Goal: Task Accomplishment & Management: Manage account settings

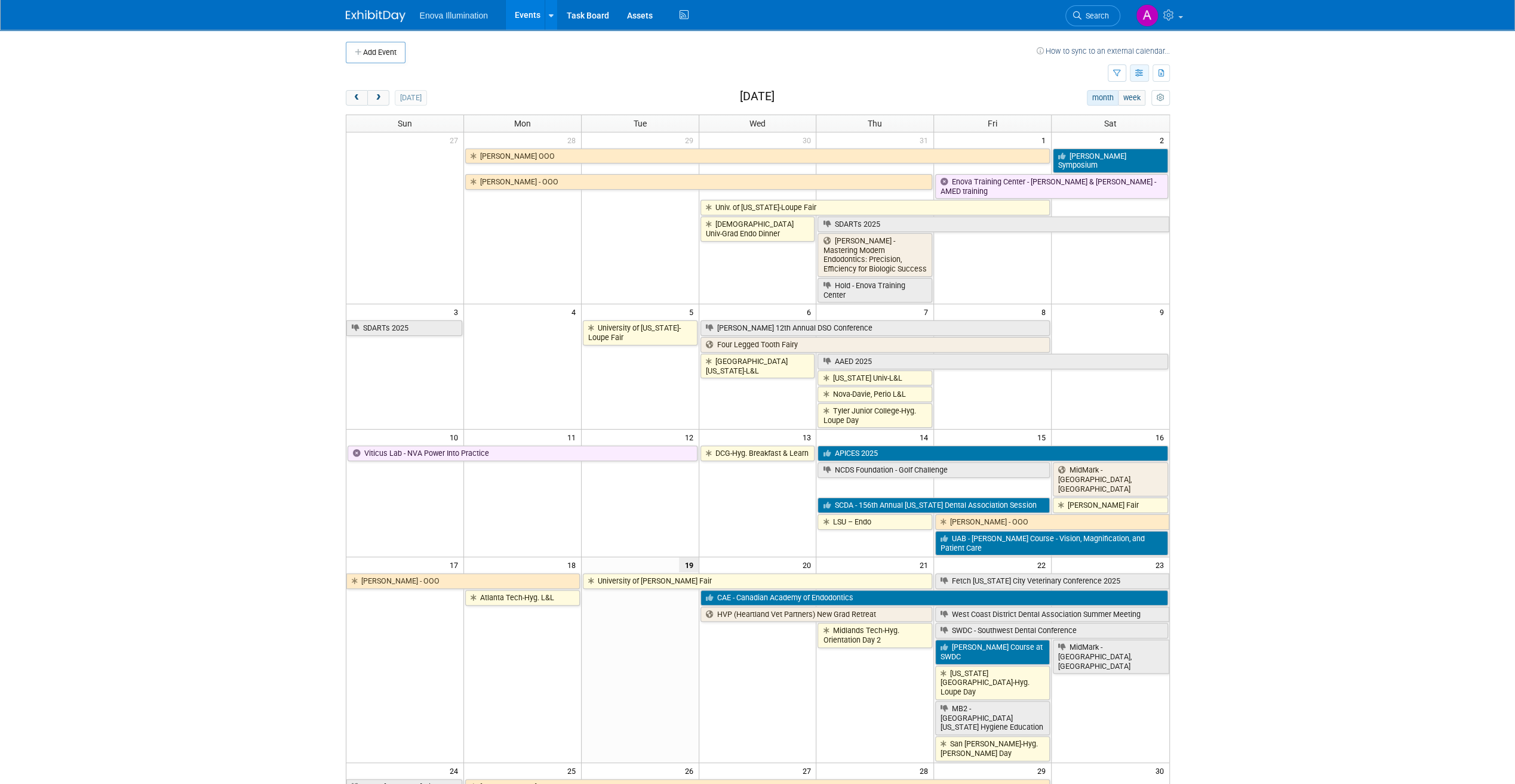
click at [1144, 73] on button "button" at bounding box center [1139, 73] width 19 height 17
click at [1117, 67] on button "button" at bounding box center [1117, 73] width 19 height 17
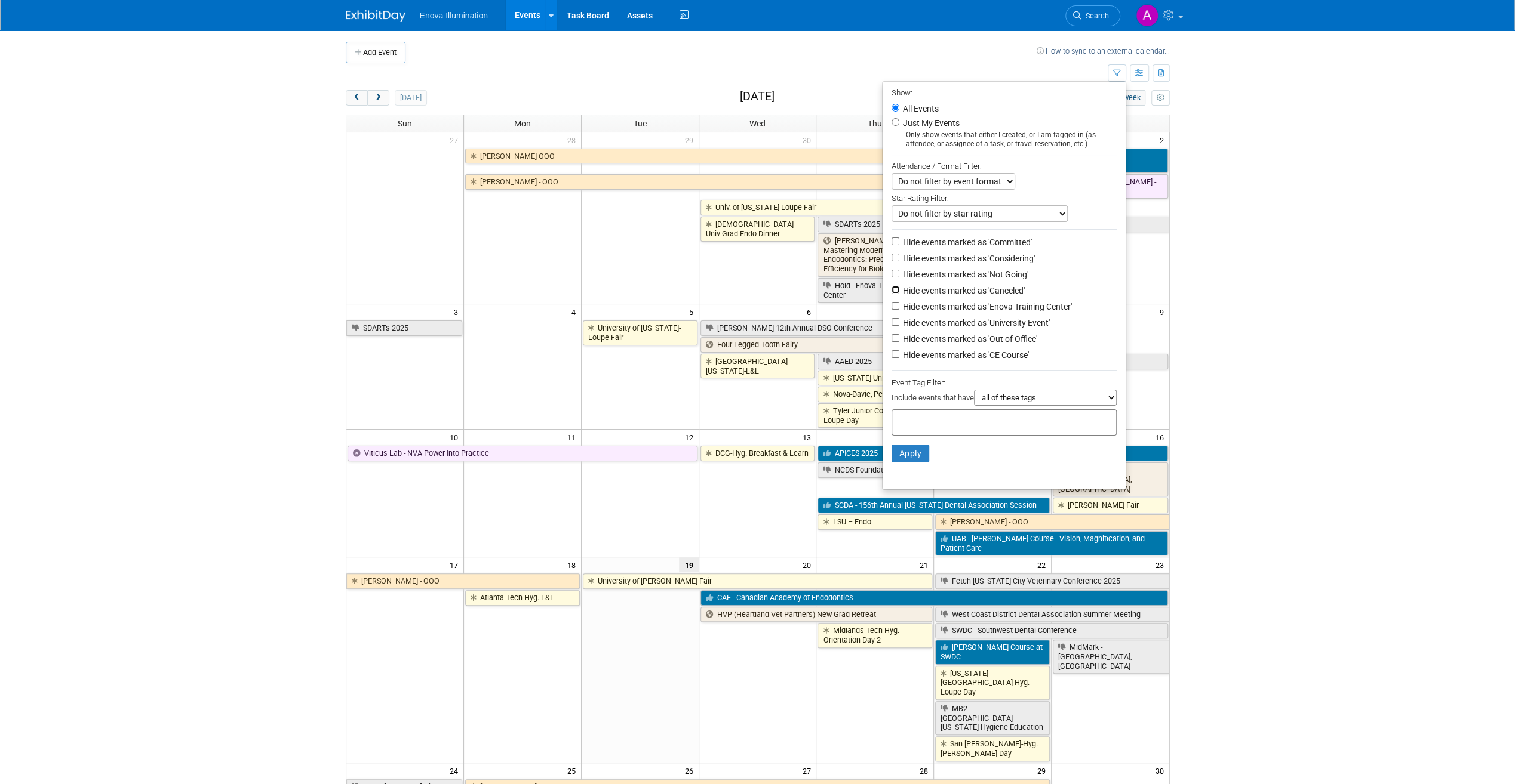
click at [892, 289] on input "Hide events marked as 'Canceled'" at bounding box center [895, 289] width 8 height 8
checkbox input "true"
click at [892, 265] on li "Hide events marked as 'Considering'" at bounding box center [1003, 259] width 243 height 16
click at [892, 272] on input "Hide events marked as 'Not Going'" at bounding box center [895, 273] width 8 height 8
checkbox input "true"
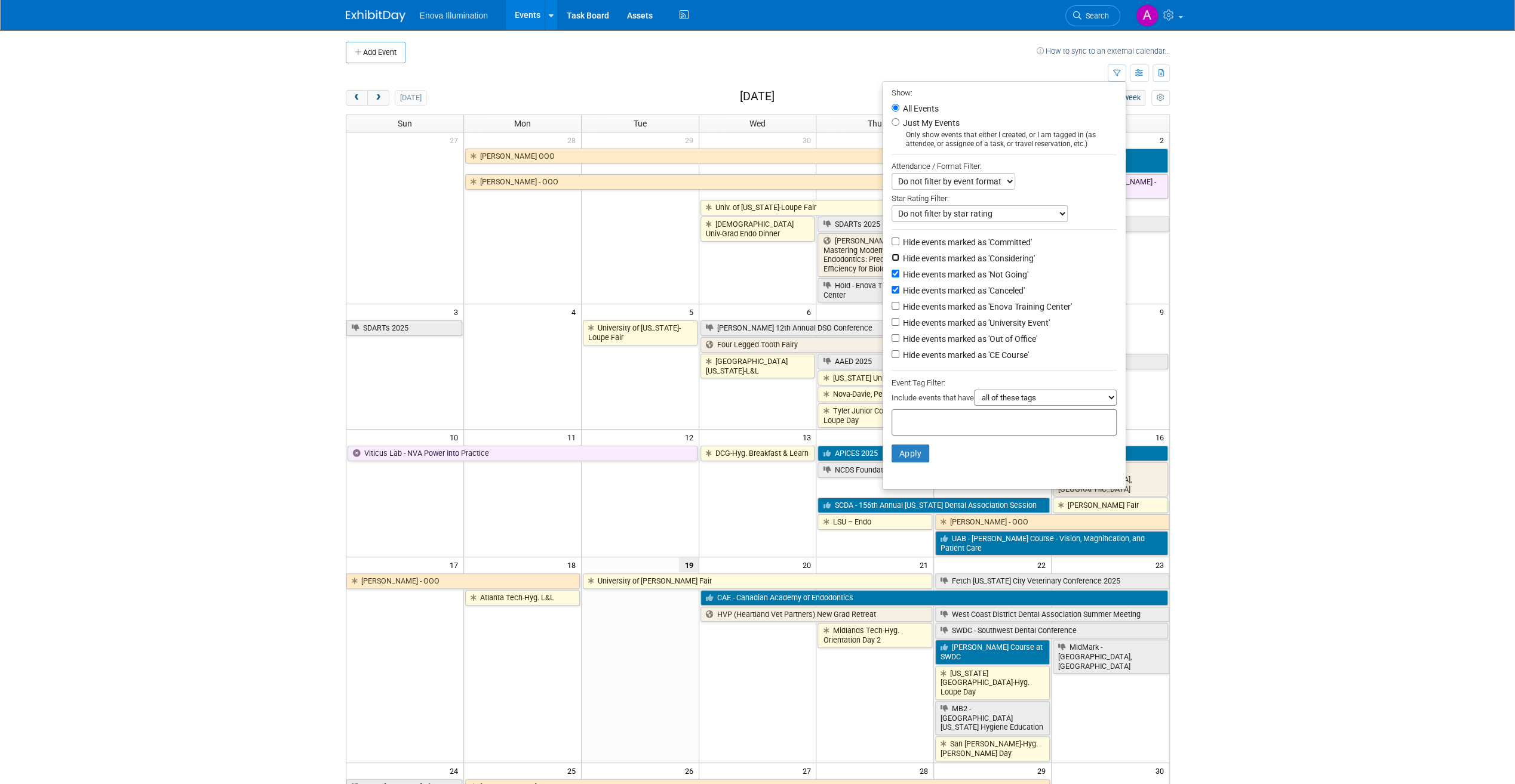
click at [892, 257] on input "Hide events marked as 'Considering'" at bounding box center [895, 257] width 8 height 8
checkbox input "true"
click at [892, 338] on input "Hide events marked as 'Out of Office'" at bounding box center [895, 338] width 8 height 8
checkbox input "true"
click at [910, 453] on button "Apply" at bounding box center [911, 453] width 38 height 18
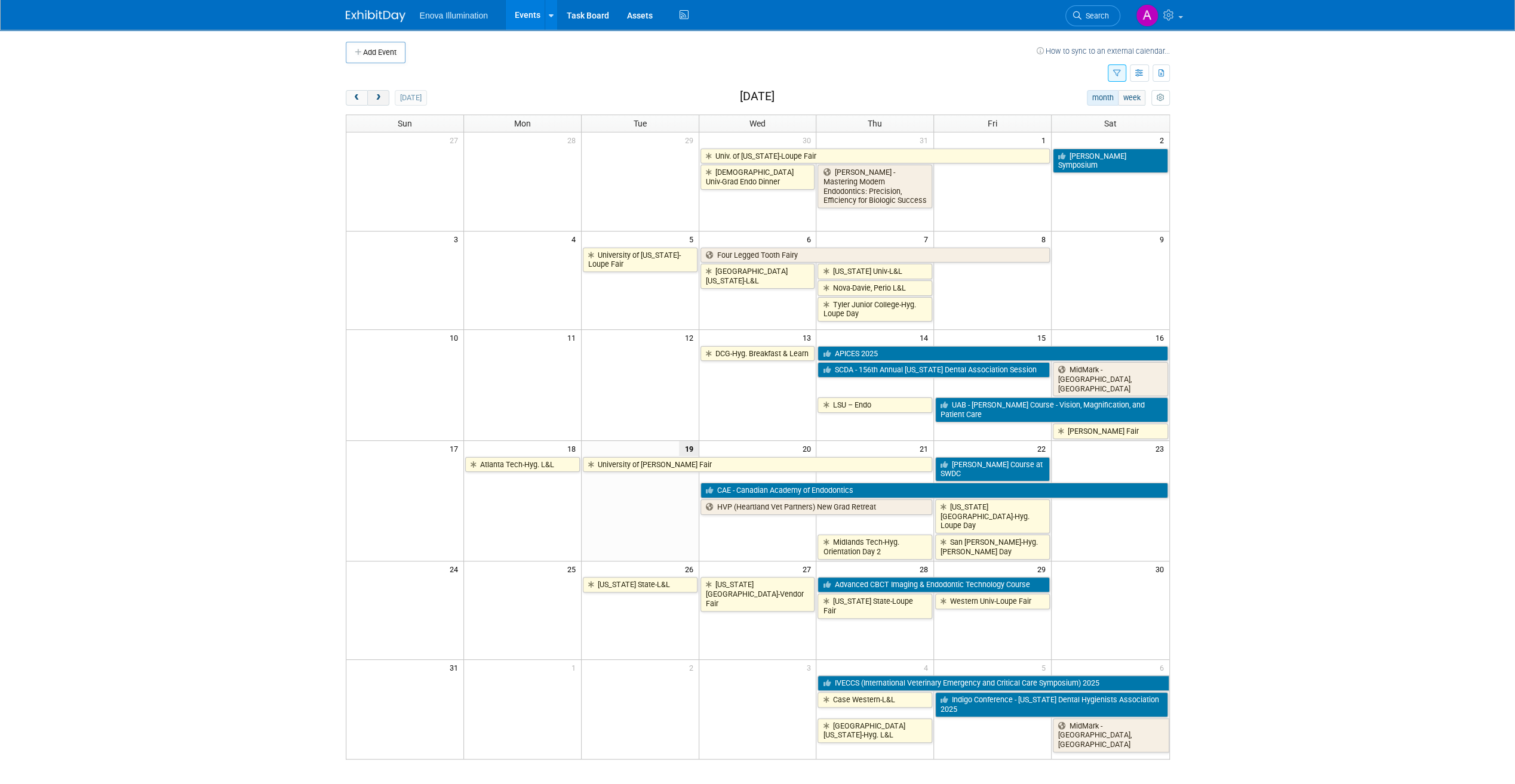
click at [382, 96] on button "next" at bounding box center [378, 97] width 22 height 15
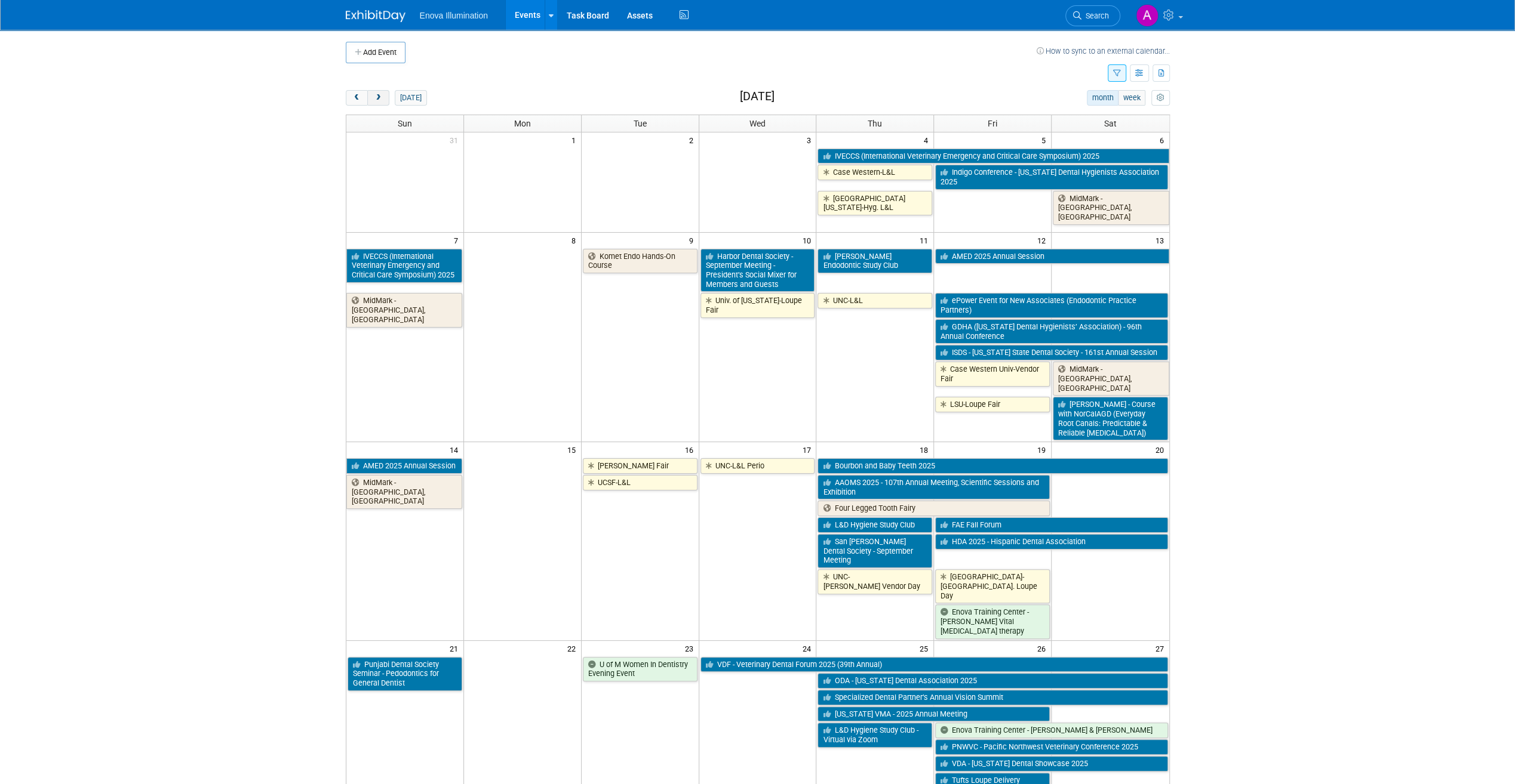
click at [374, 91] on button "next" at bounding box center [378, 97] width 22 height 15
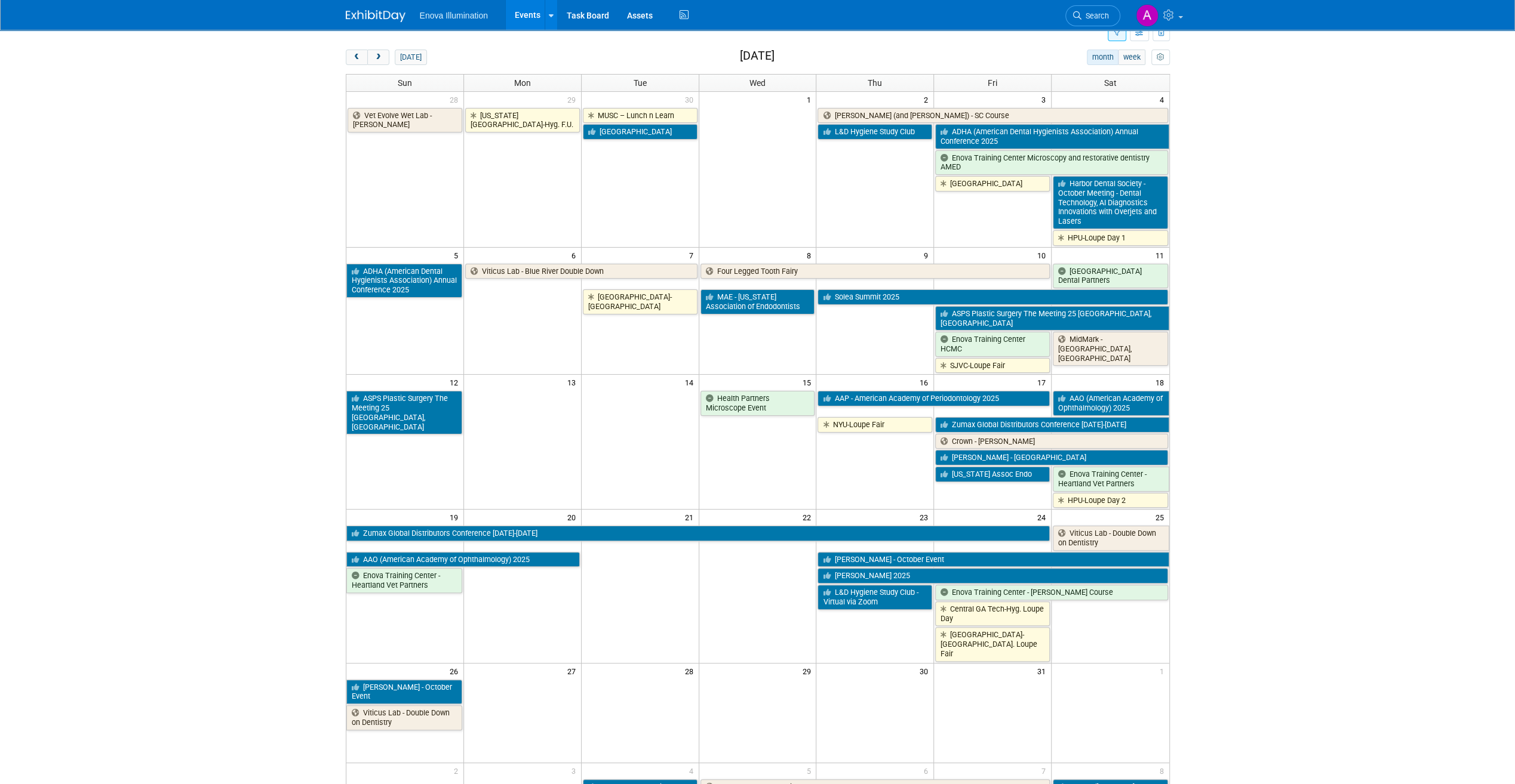
scroll to position [59, 0]
